Goal: Book appointment/travel/reservation

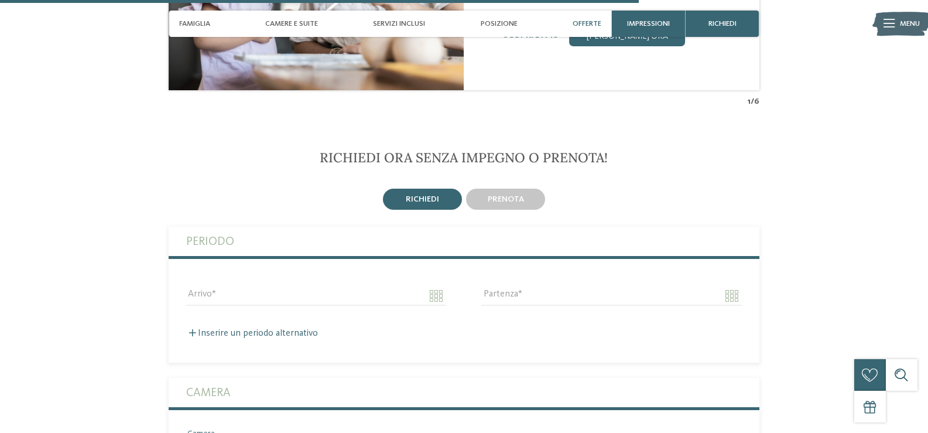
scroll to position [2518, 0]
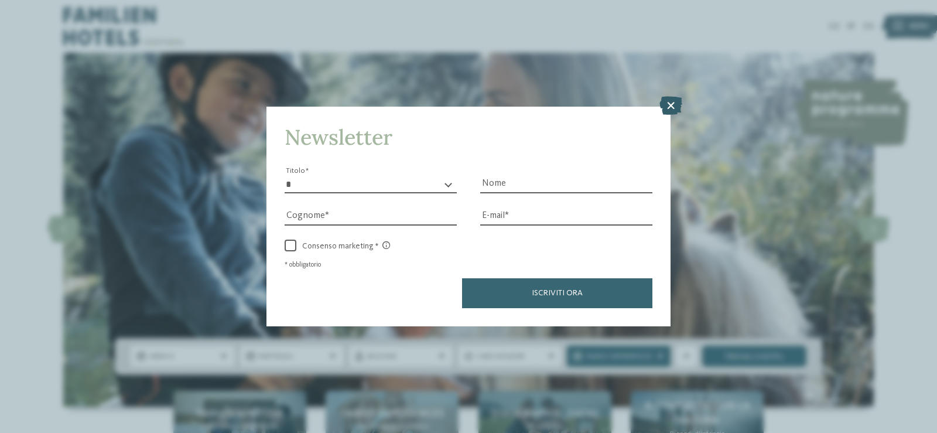
click at [666, 104] on icon at bounding box center [670, 105] width 23 height 19
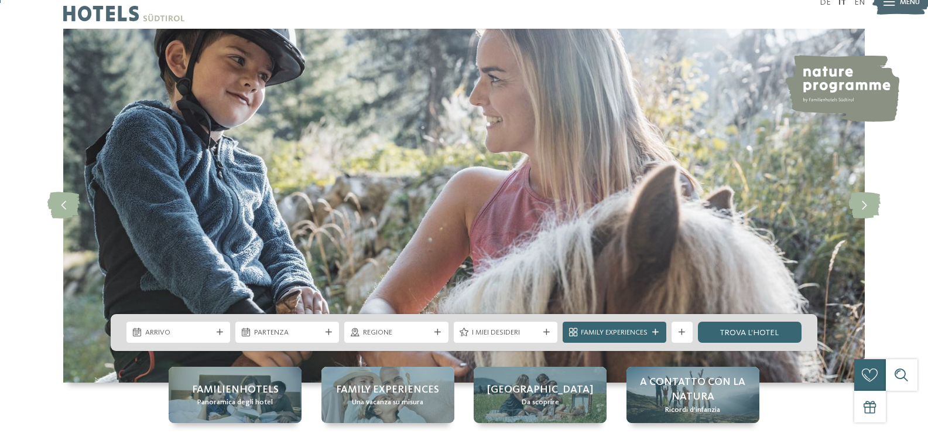
scroll to position [293, 0]
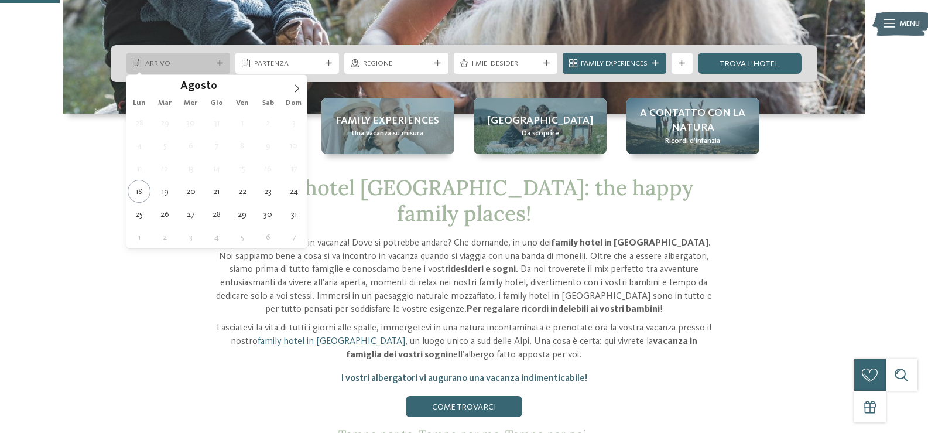
click at [202, 63] on span "Arrivo" at bounding box center [178, 64] width 67 height 11
type div "20.08.2025"
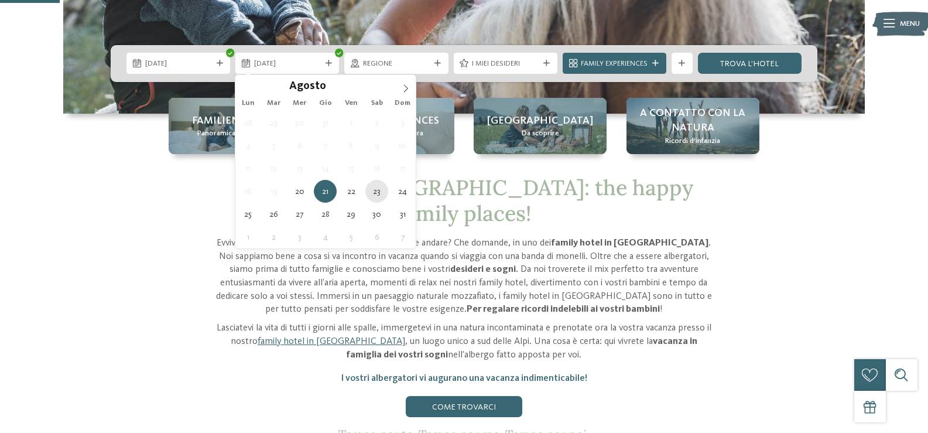
type div "23.08.2025"
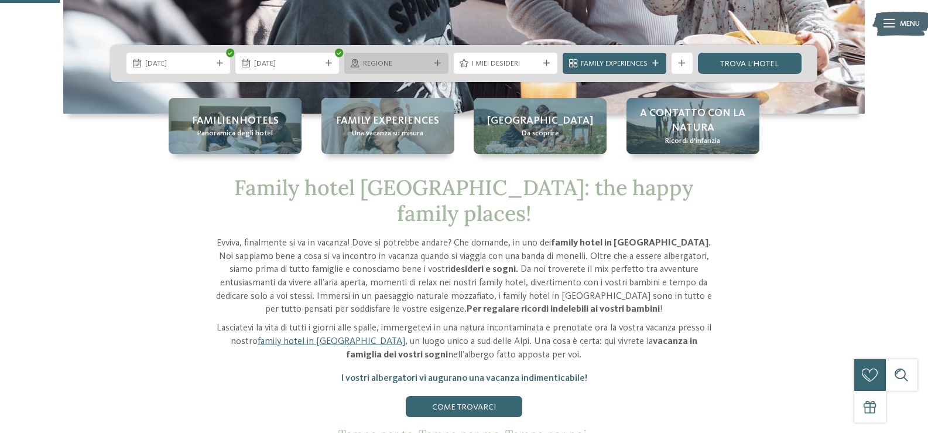
click at [433, 62] on div at bounding box center [437, 63] width 11 height 6
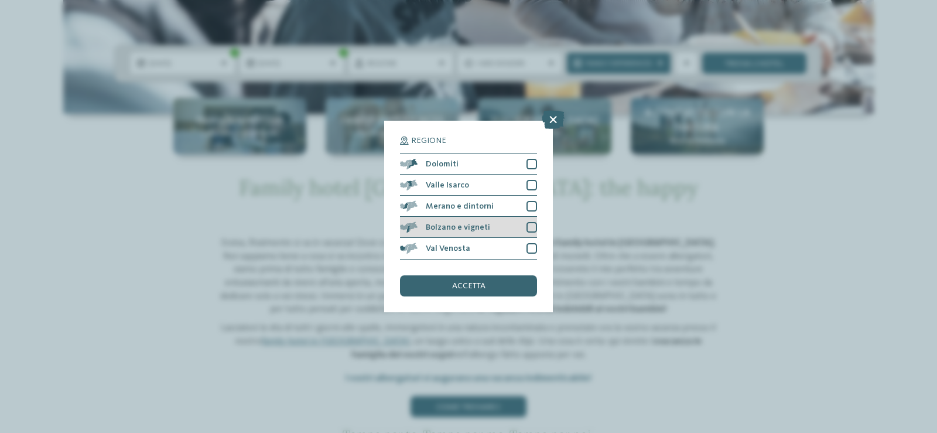
click at [525, 225] on div "Bolzano e vigneti" at bounding box center [468, 227] width 137 height 21
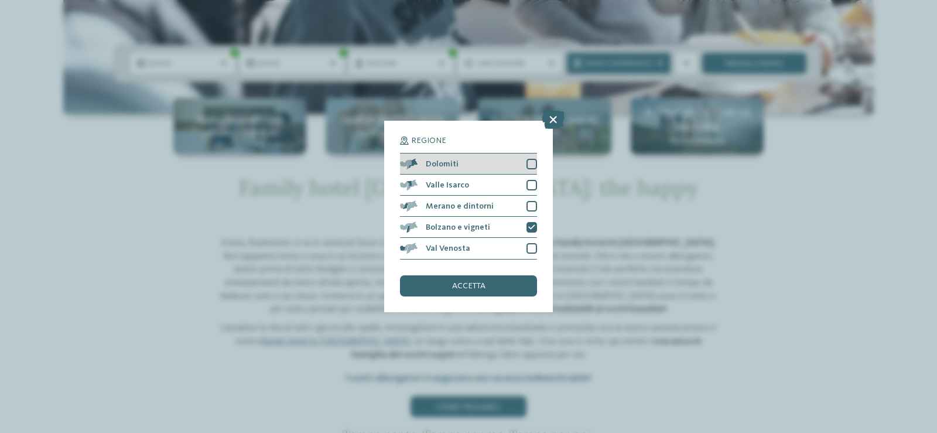
click at [531, 166] on div at bounding box center [531, 164] width 11 height 11
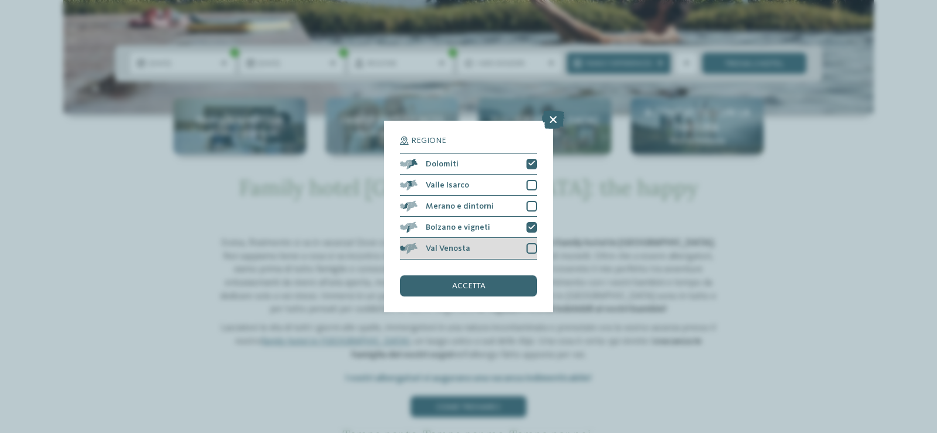
click at [531, 248] on div at bounding box center [531, 248] width 11 height 11
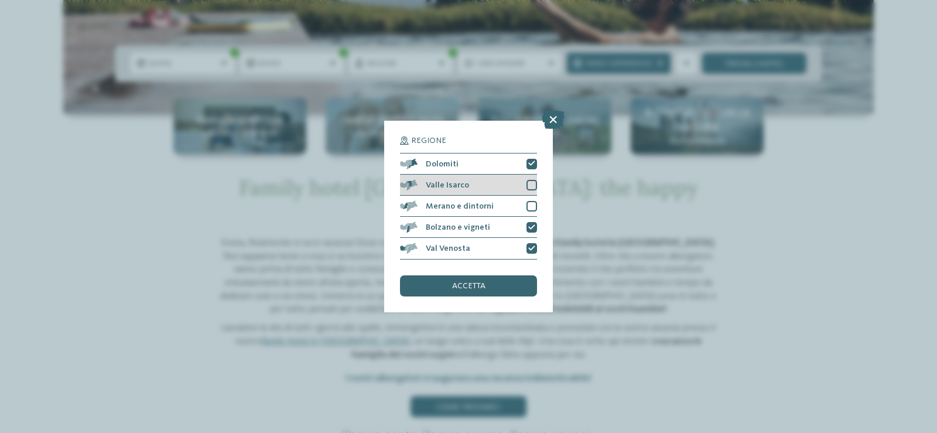
click at [528, 184] on div at bounding box center [531, 185] width 11 height 11
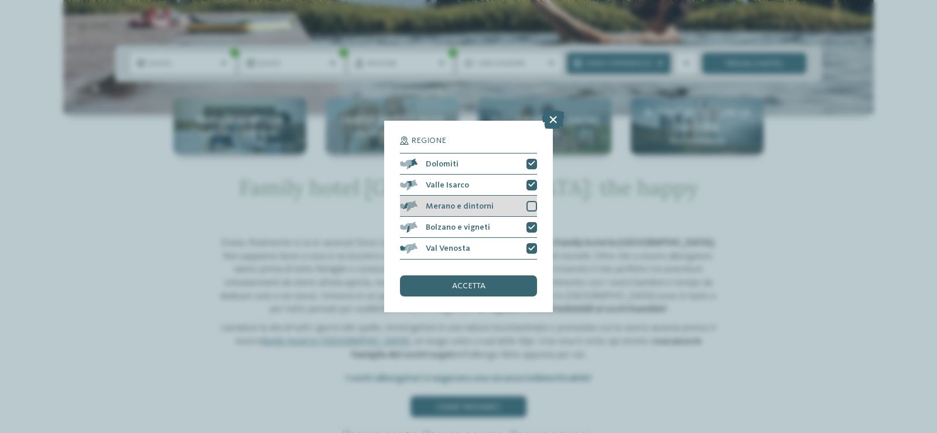
click at [530, 201] on div at bounding box center [531, 206] width 11 height 11
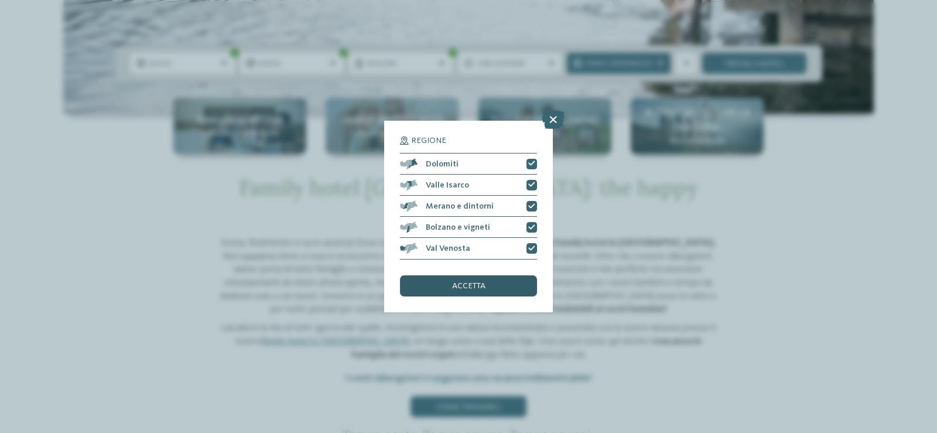
click at [477, 290] on span "accetta" at bounding box center [468, 286] width 33 height 8
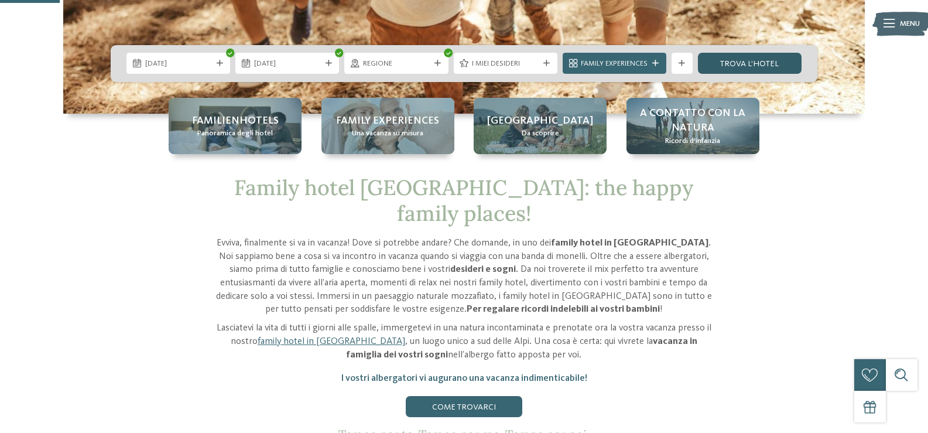
click at [743, 67] on link "trova l’hotel" at bounding box center [750, 63] width 104 height 21
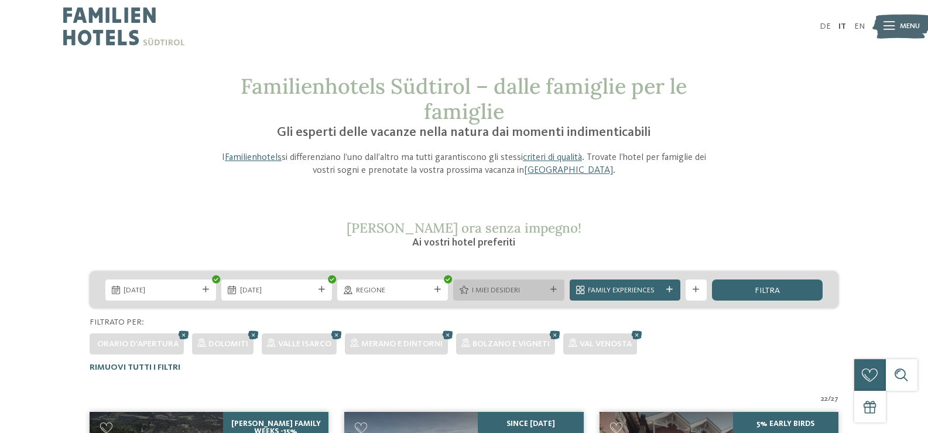
click at [545, 292] on span "I miei desideri" at bounding box center [509, 290] width 74 height 11
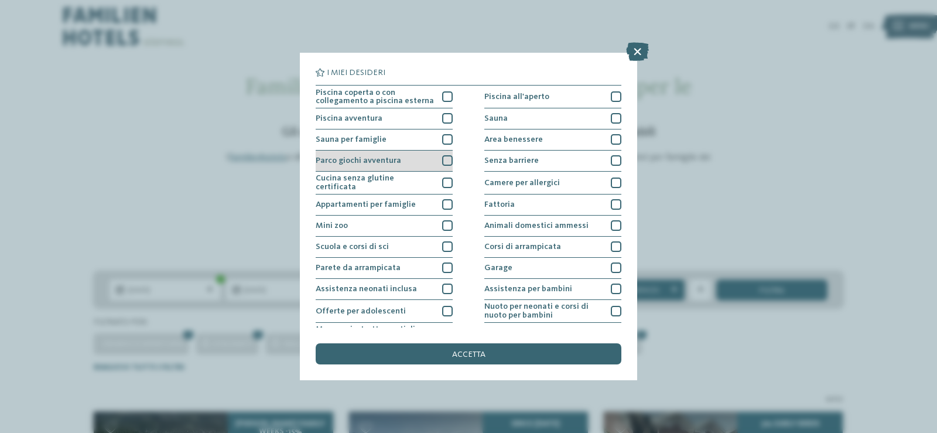
click at [445, 159] on div at bounding box center [447, 160] width 11 height 11
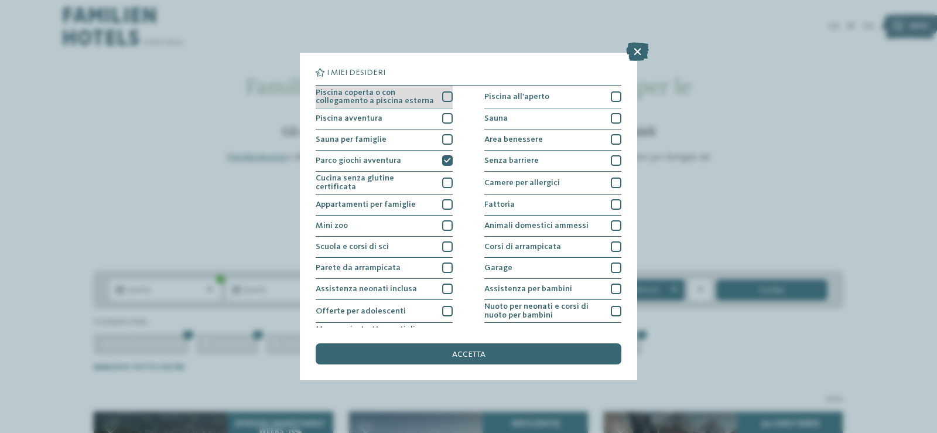
click at [442, 97] on div at bounding box center [447, 96] width 11 height 11
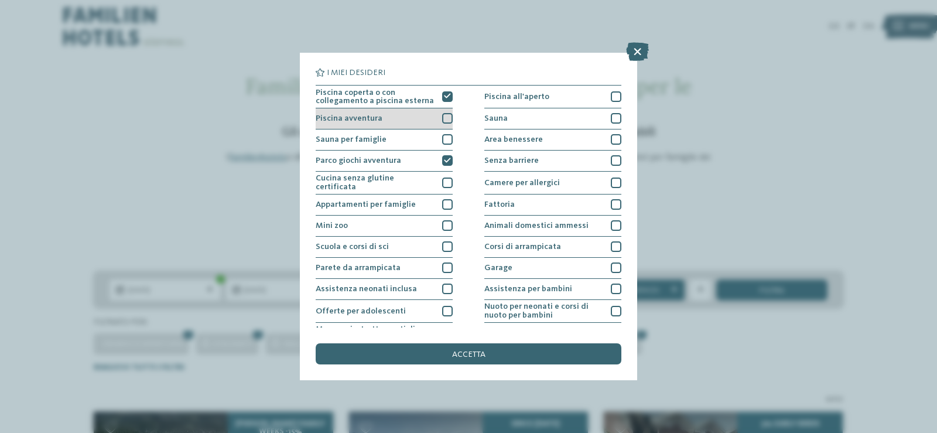
click at [437, 119] on div "Piscina avventura" at bounding box center [384, 118] width 137 height 21
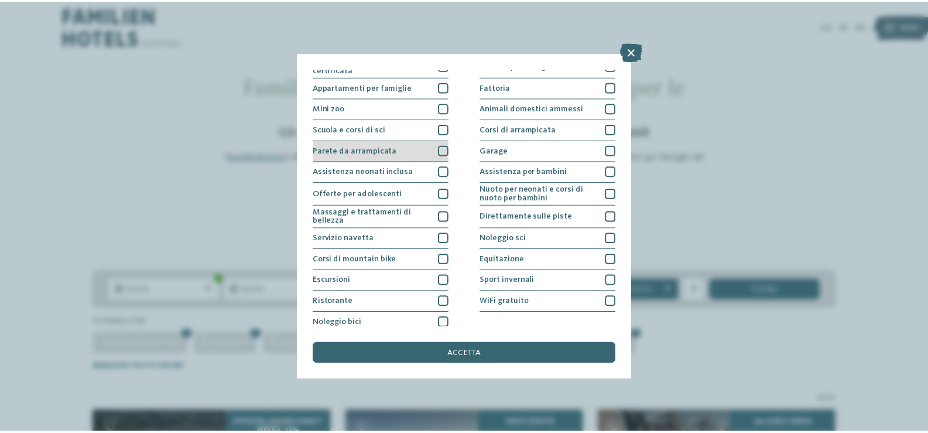
scroll to position [122, 0]
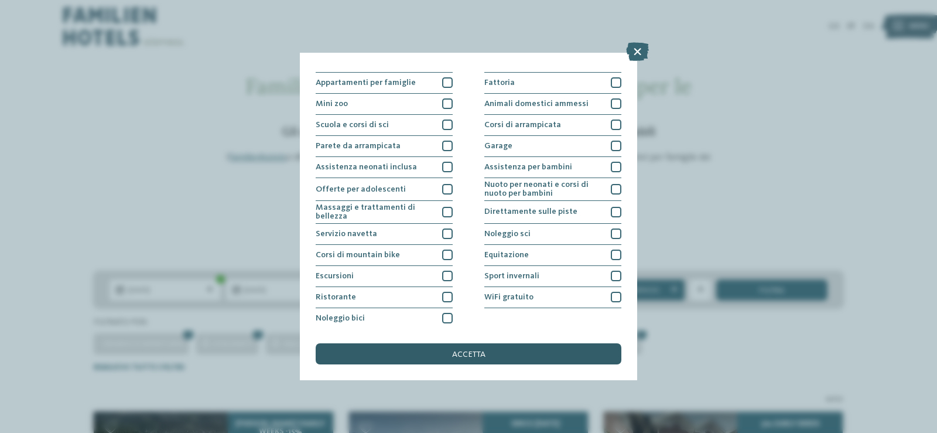
click at [444, 351] on div "accetta" at bounding box center [469, 353] width 306 height 21
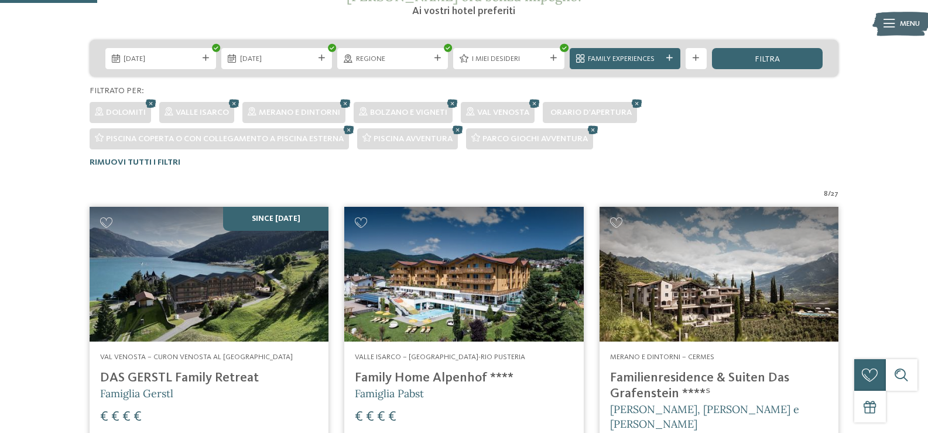
scroll to position [249, 0]
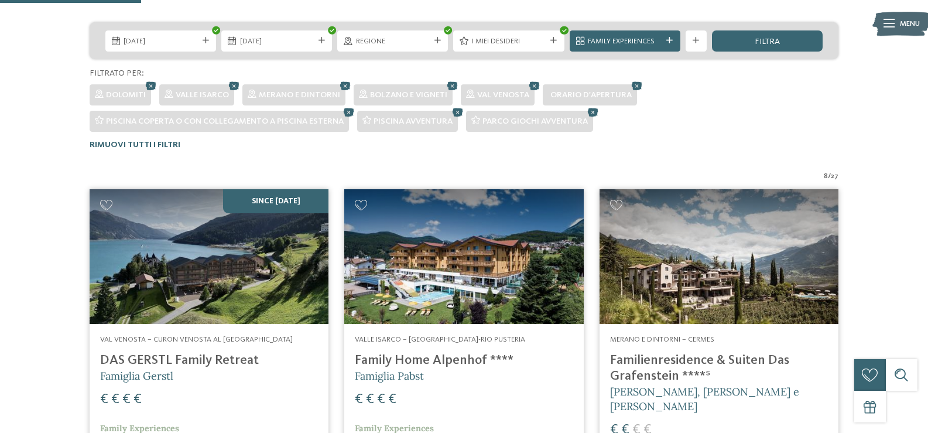
click at [214, 274] on img at bounding box center [209, 256] width 239 height 135
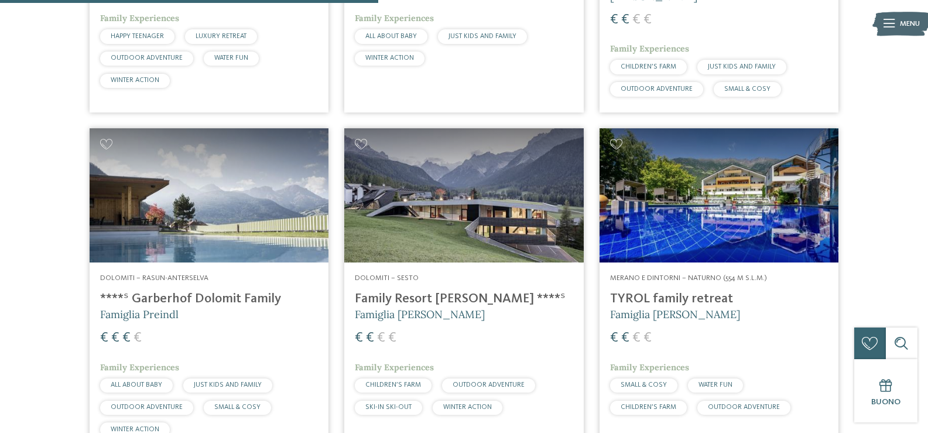
scroll to position [700, 0]
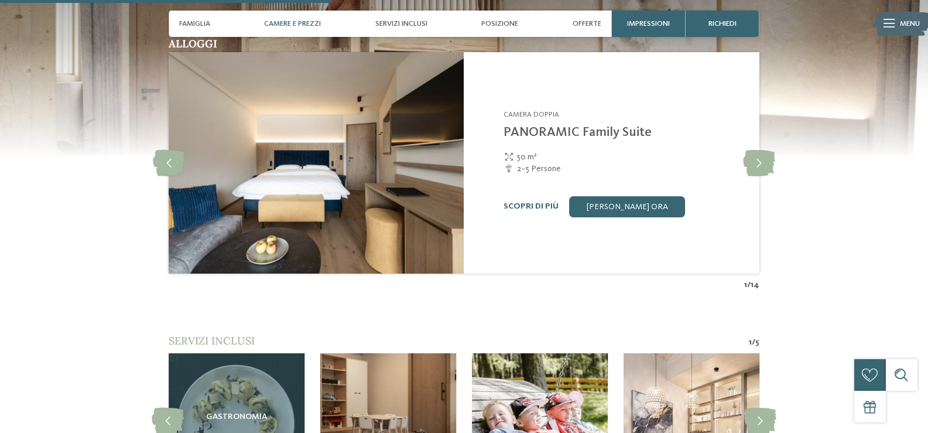
scroll to position [1522, 0]
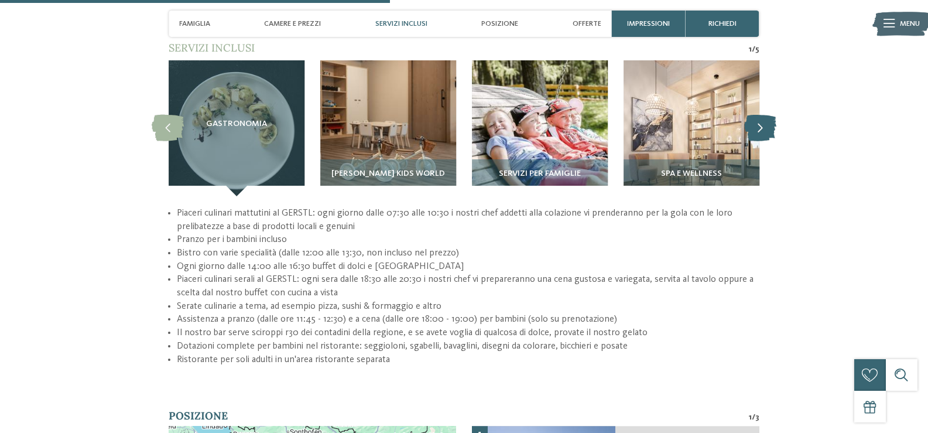
click at [752, 115] on icon at bounding box center [760, 128] width 32 height 26
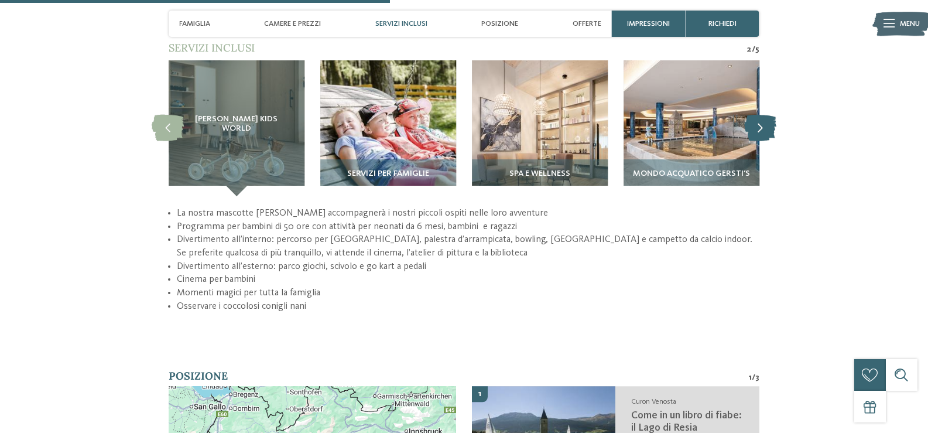
click at [757, 117] on icon at bounding box center [760, 128] width 32 height 26
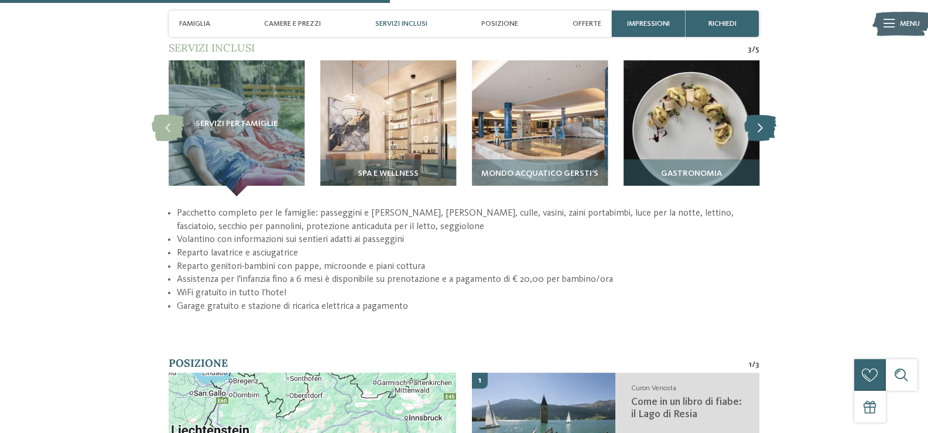
click at [758, 118] on icon at bounding box center [760, 128] width 32 height 26
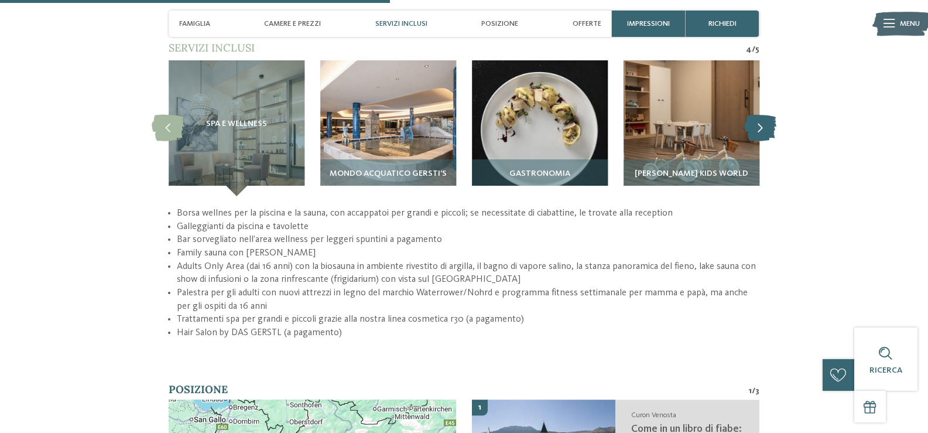
click at [759, 119] on icon at bounding box center [760, 128] width 32 height 26
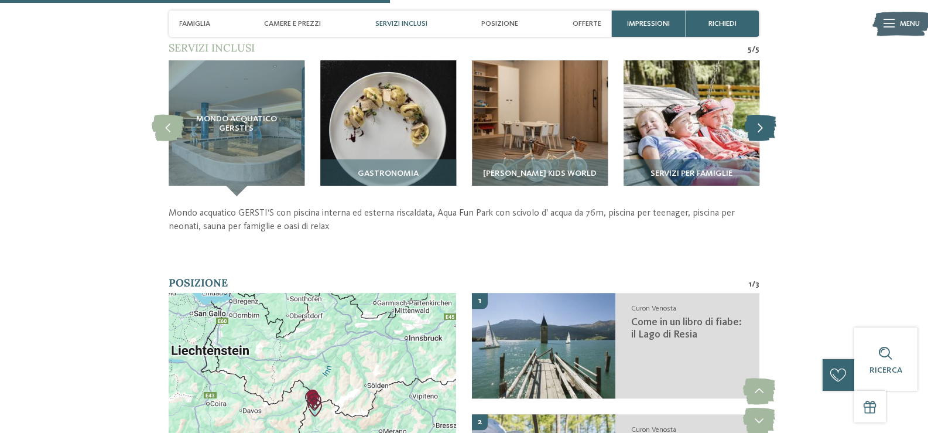
click at [759, 119] on icon at bounding box center [760, 128] width 32 height 26
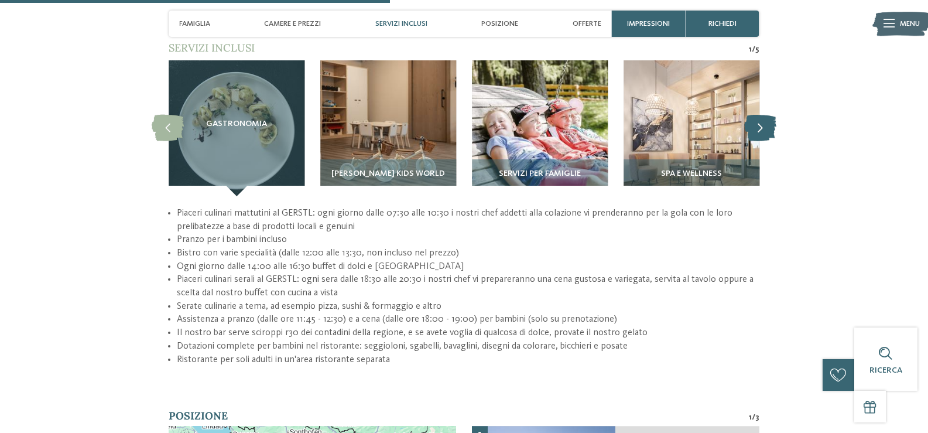
click at [759, 119] on icon at bounding box center [760, 128] width 32 height 26
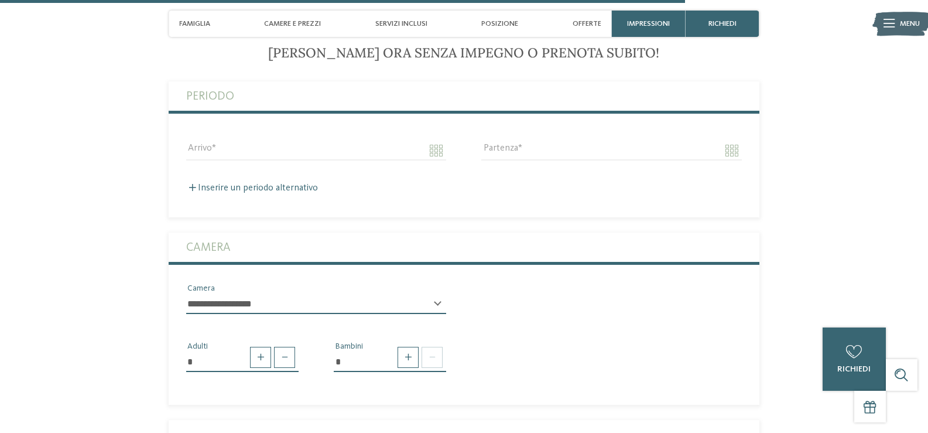
scroll to position [2752, 0]
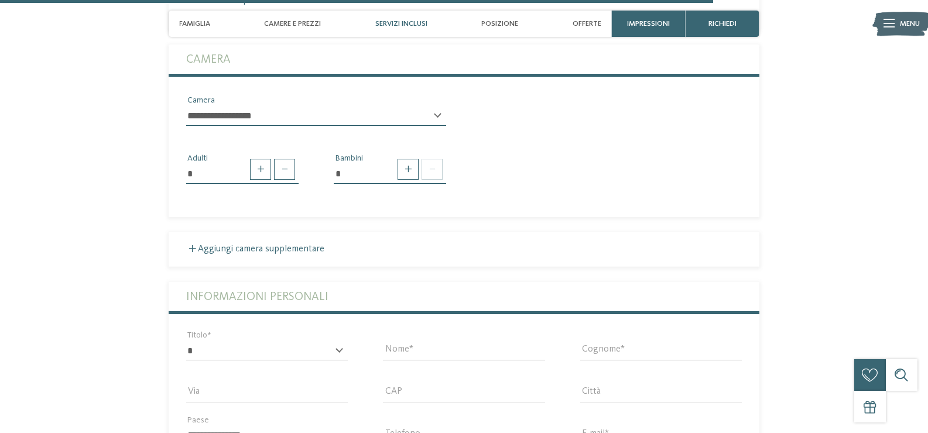
drag, startPoint x: 405, startPoint y: 26, endPoint x: 403, endPoint y: 32, distance: 6.9
click at [404, 30] on div "Servizi inclusi" at bounding box center [401, 24] width 63 height 26
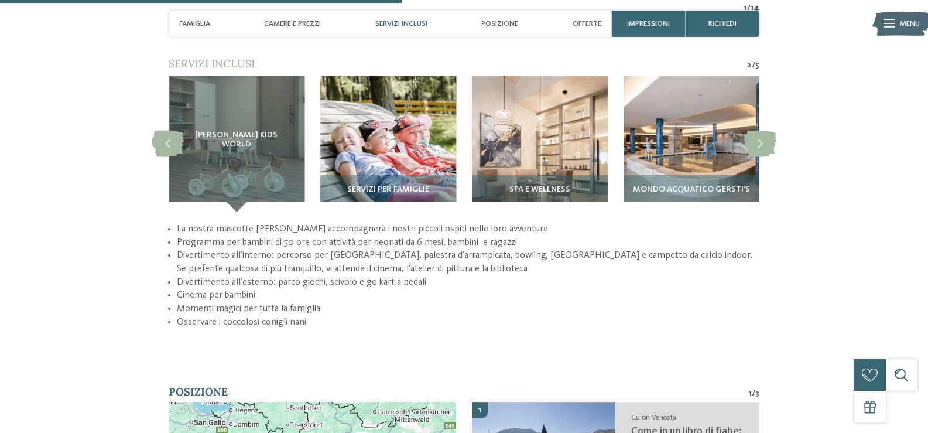
scroll to position [1487, 0]
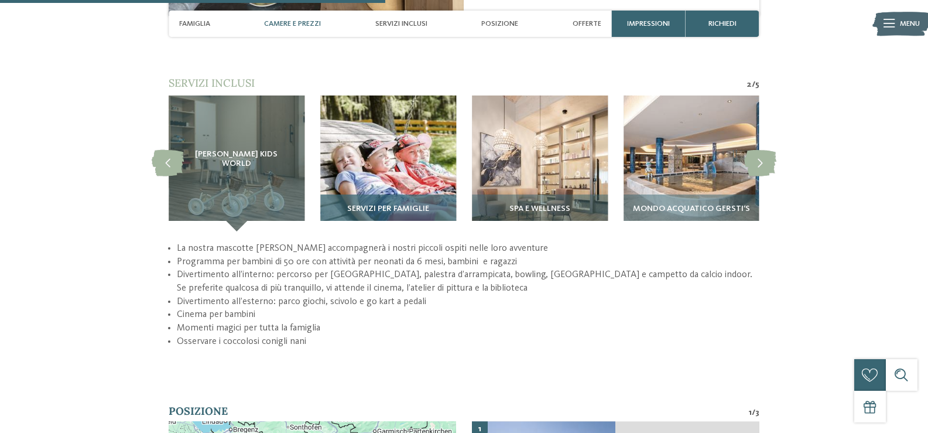
click at [419, 174] on img at bounding box center [388, 163] width 136 height 136
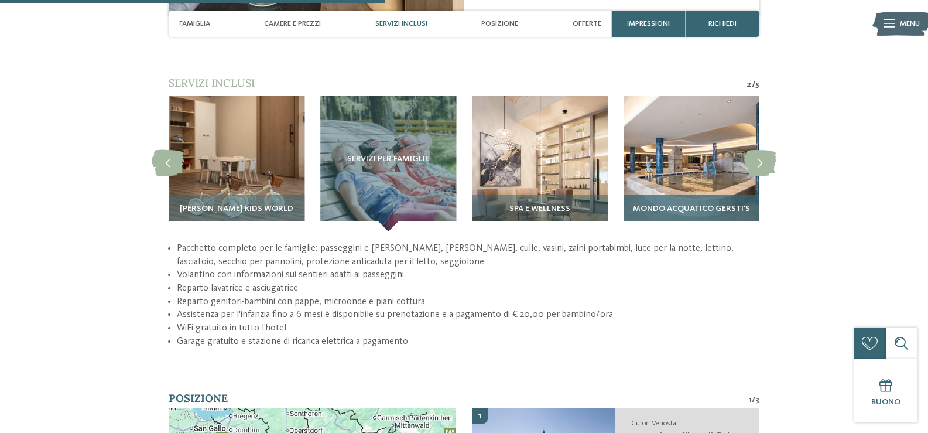
click at [670, 194] on div "Mondo acquatico GERSTI‘S" at bounding box center [692, 212] width 136 height 37
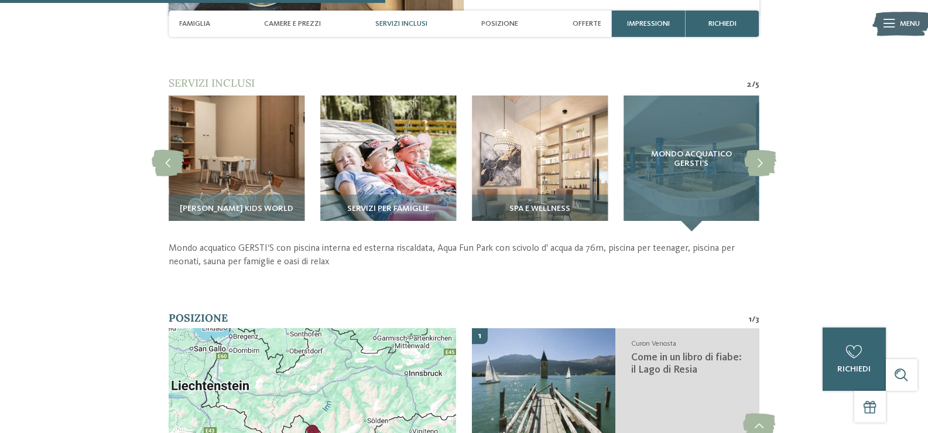
click at [683, 156] on span "Mondo acquatico GERSTI‘S" at bounding box center [692, 159] width 94 height 19
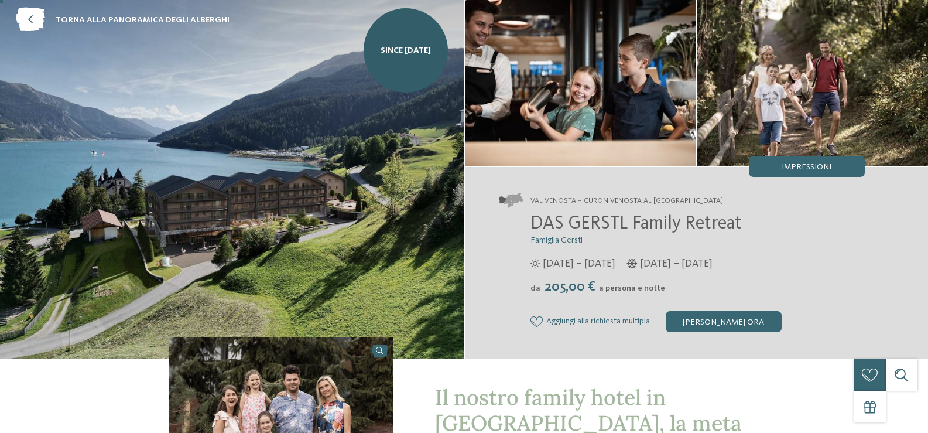
scroll to position [0, 0]
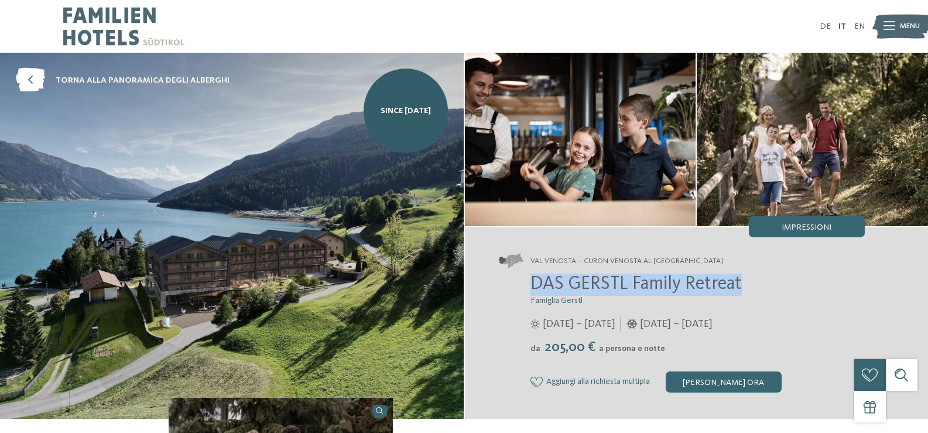
drag, startPoint x: 535, startPoint y: 284, endPoint x: 748, endPoint y: 279, distance: 212.6
click at [748, 279] on h2 "DAS GERSTL Family Retreat" at bounding box center [698, 284] width 334 height 22
copy span "DAS GERSTL Family Retreat"
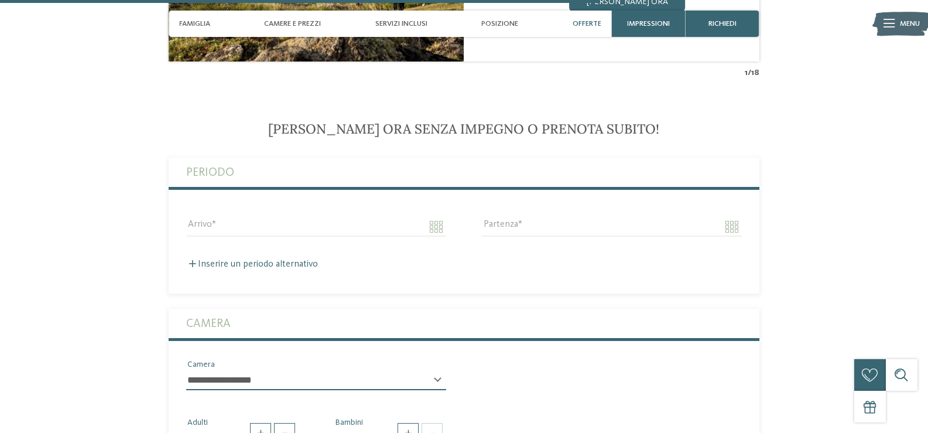
scroll to position [2518, 0]
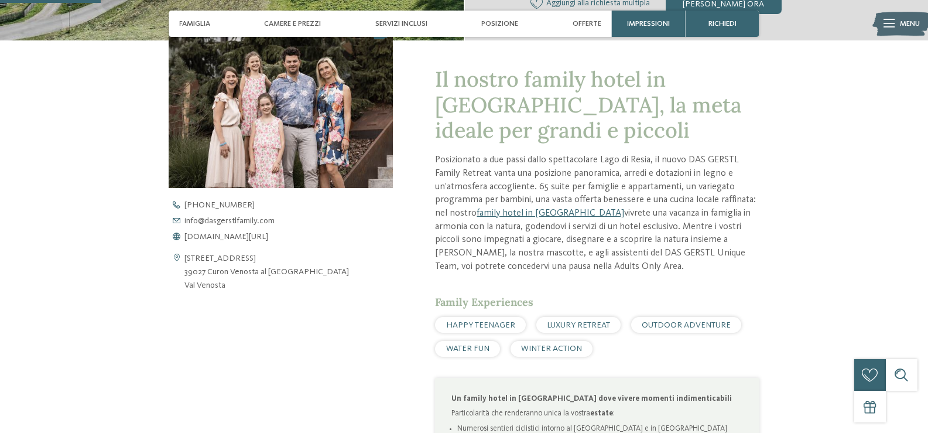
scroll to position [757, 0]
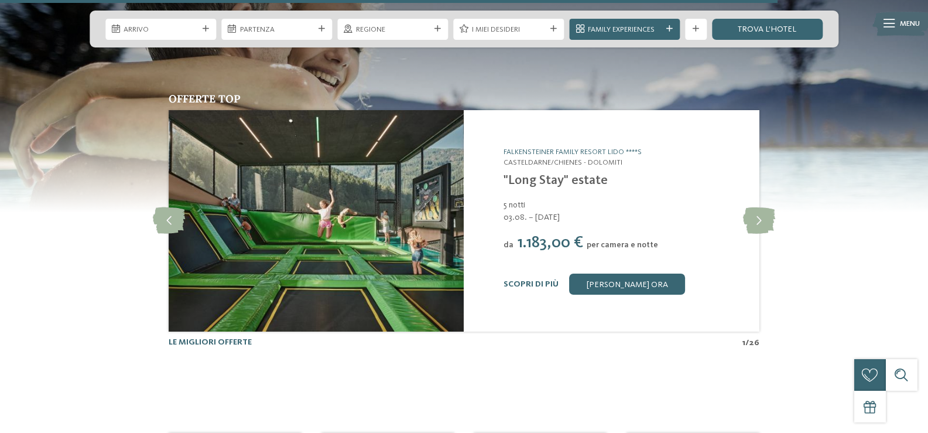
scroll to position [2635, 0]
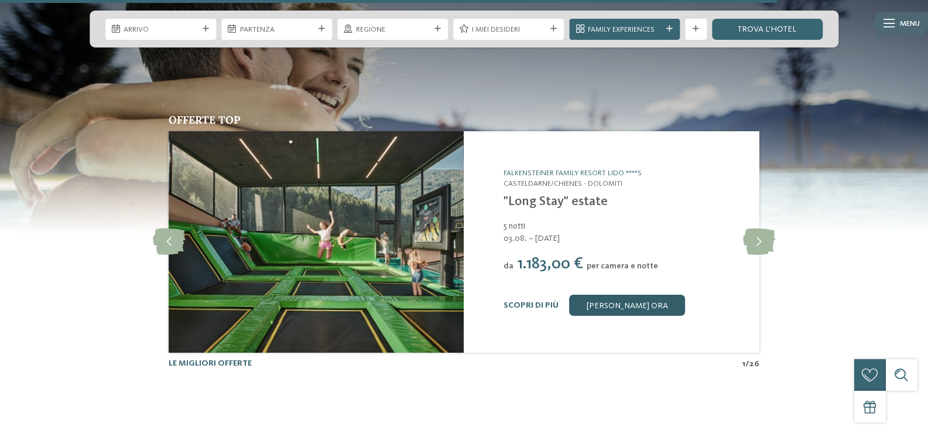
click at [625, 306] on link "[PERSON_NAME] ora" at bounding box center [627, 305] width 116 height 21
